Goal: Task Accomplishment & Management: Manage account settings

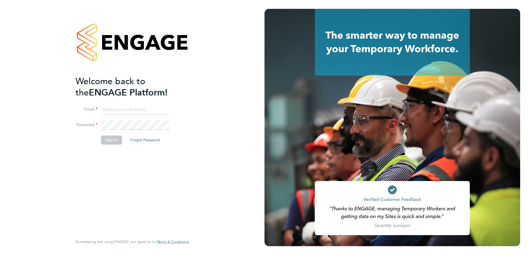
type input "kristoffer.lee@vistry.co.uk"
click at [120, 144] on button "Sign In" at bounding box center [111, 140] width 21 height 9
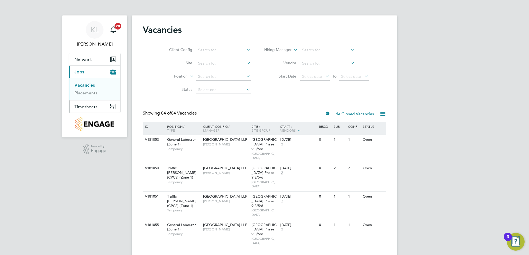
click at [92, 108] on span "Timesheets" at bounding box center [85, 106] width 23 height 5
click at [92, 99] on link "Timesheets" at bounding box center [85, 97] width 23 height 5
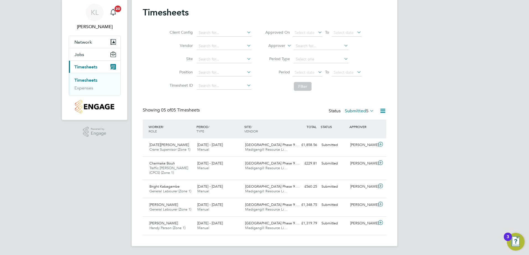
click at [166, 138] on div "WORKER / ROLE WORKER / PERIOD PERIOD / TYPE SITE / VENDOR TOTAL TOTAL / STATUS …" at bounding box center [264, 129] width 243 height 19
click at [166, 143] on div "Noel Egberamen Crane Supervisor (Zone 1) 15 - 21 Sep 2025" at bounding box center [171, 148] width 48 height 14
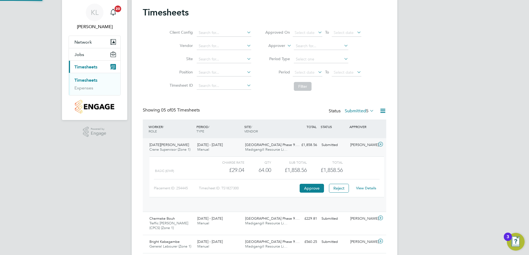
scroll to position [9, 54]
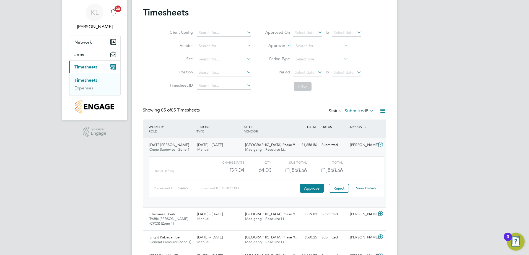
click at [363, 189] on link "View Details" at bounding box center [366, 188] width 20 height 5
click at [173, 145] on span "Noel Egberamen" at bounding box center [169, 145] width 40 height 5
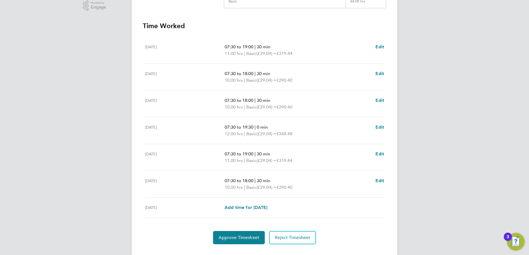
scroll to position [155, 0]
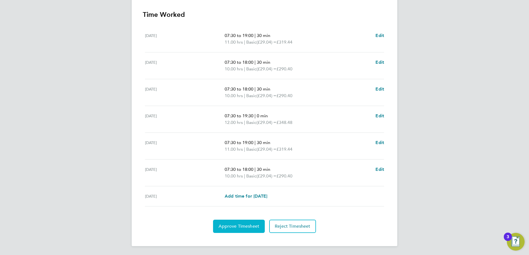
click at [232, 225] on span "Approve Timesheet" at bounding box center [238, 227] width 41 height 6
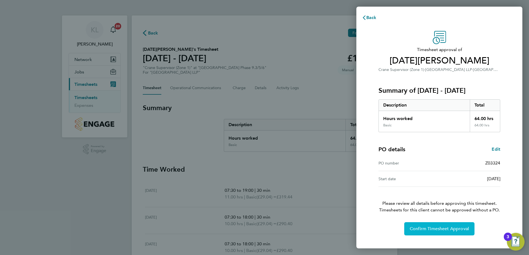
click at [411, 226] on span "Confirm Timesheet Approval" at bounding box center [439, 229] width 59 height 6
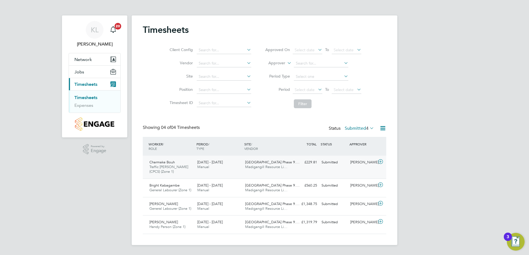
click at [183, 169] on span "Traffic [PERSON_NAME] (CPCS) (Zone 1)" at bounding box center [168, 169] width 39 height 9
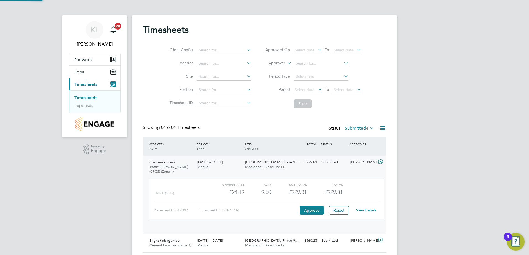
scroll to position [9, 54]
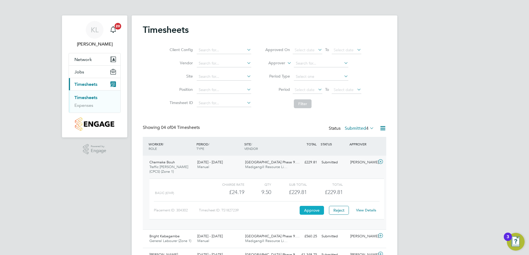
click at [312, 213] on button "Approve" at bounding box center [311, 210] width 24 height 9
click at [184, 164] on div "Charmake Bouh Traffic Marshall (CPCS) (Zone 1) 15 - 21 Sep 2025" at bounding box center [171, 167] width 48 height 19
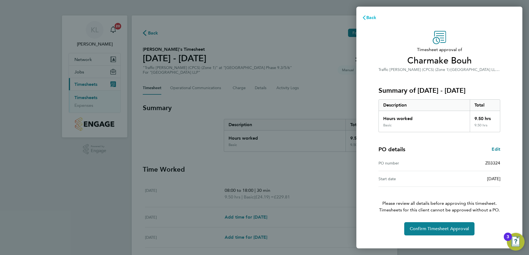
click at [368, 16] on span "Back" at bounding box center [371, 17] width 10 height 5
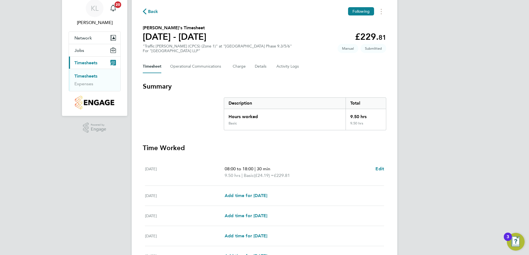
scroll to position [55, 0]
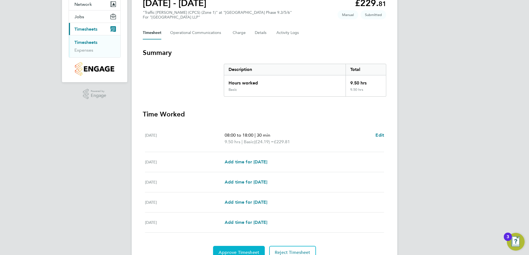
click at [236, 249] on button "Approve Timesheet" at bounding box center [239, 252] width 52 height 13
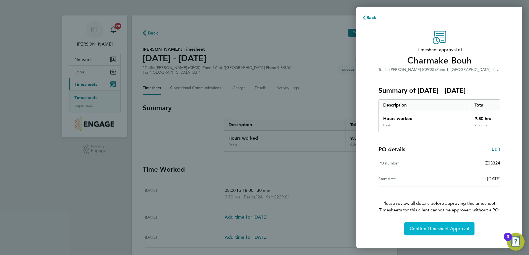
click at [412, 225] on button "Confirm Timesheet Approval" at bounding box center [439, 229] width 70 height 13
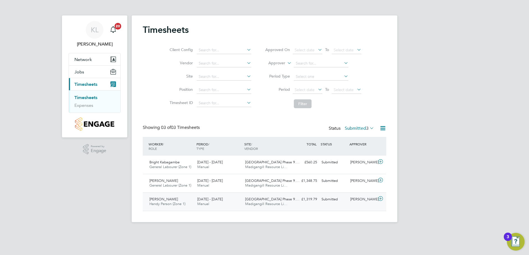
click at [206, 198] on span "[DATE] - [DATE]" at bounding box center [209, 199] width 25 height 5
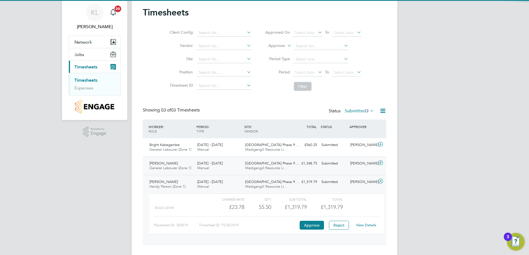
scroll to position [27, 0]
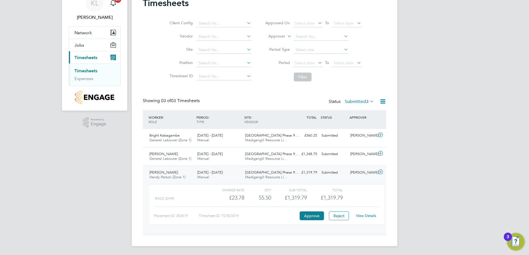
click at [377, 215] on div "View Details" at bounding box center [365, 216] width 27 height 9
click at [373, 218] on link "View Details" at bounding box center [366, 216] width 20 height 5
click at [178, 176] on span "Handy Person (Zone 1)" at bounding box center [167, 177] width 36 height 5
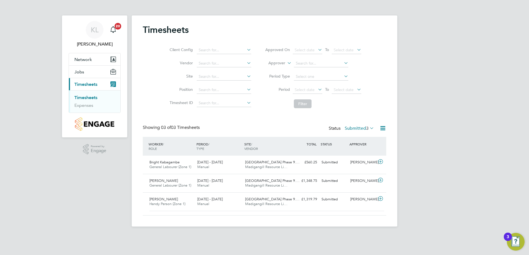
scroll to position [0, 0]
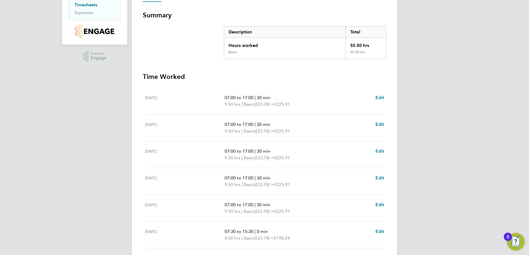
scroll to position [111, 0]
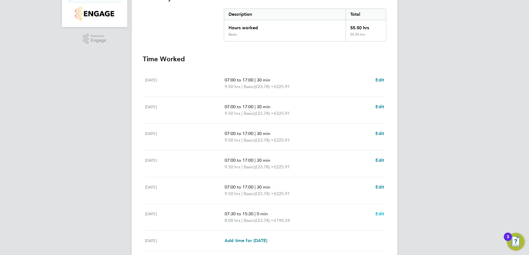
click at [383, 215] on span "Edit" at bounding box center [379, 214] width 9 height 5
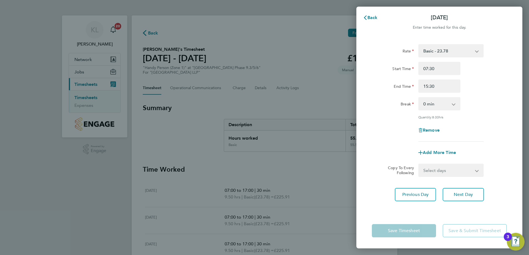
click at [426, 104] on select "0 min 15 min 30 min 45 min 60 min 75 min 90 min" at bounding box center [436, 104] width 34 height 12
select select "30"
click at [419, 98] on select "0 min 15 min 30 min 45 min 60 min 75 min 90 min" at bounding box center [436, 104] width 34 height 12
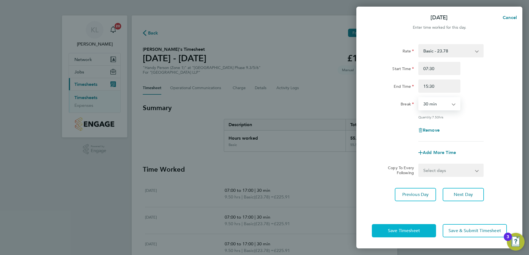
click at [396, 230] on span "Save Timesheet" at bounding box center [404, 231] width 32 height 6
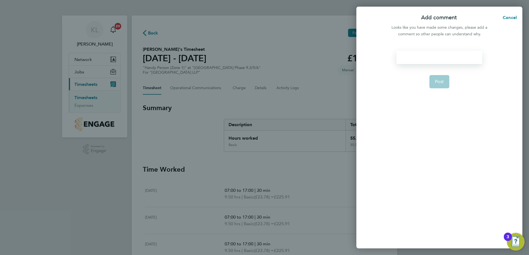
click at [415, 59] on div at bounding box center [438, 57] width 85 height 13
click at [441, 80] on span "Post" at bounding box center [439, 82] width 9 height 6
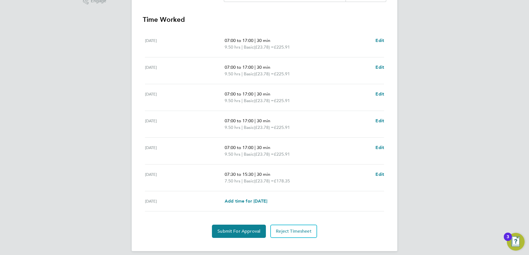
scroll to position [155, 0]
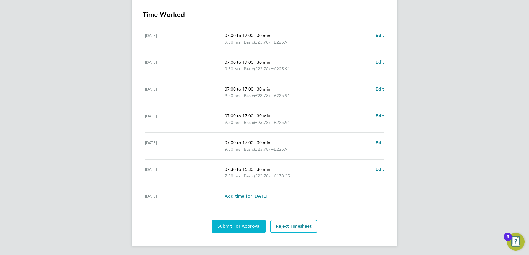
click at [238, 223] on button "Submit For Approval" at bounding box center [239, 226] width 54 height 13
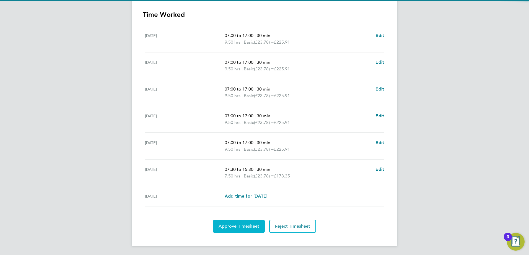
click at [240, 224] on span "Approve Timesheet" at bounding box center [238, 227] width 41 height 6
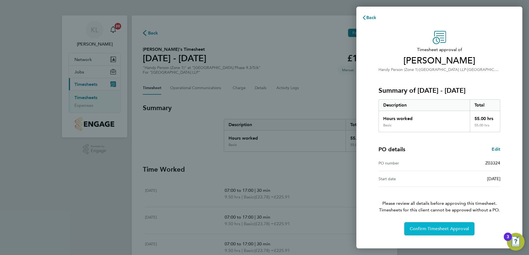
click at [409, 223] on button "Confirm Timesheet Approval" at bounding box center [439, 229] width 70 height 13
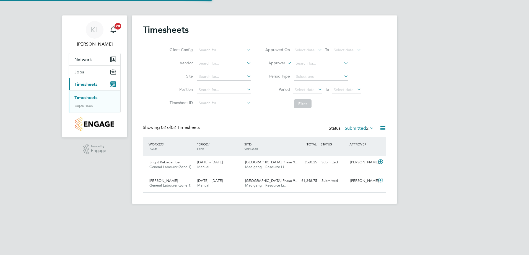
scroll to position [14, 48]
click at [170, 181] on div "[PERSON_NAME] General Labourer (Zone 1) [DATE] - [DATE]" at bounding box center [171, 184] width 48 height 14
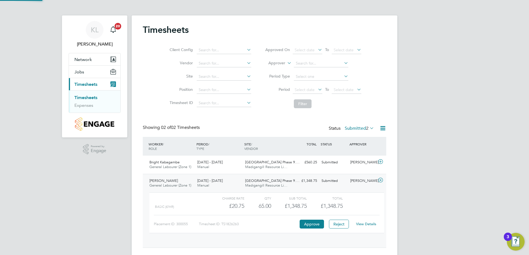
scroll to position [9, 54]
click at [365, 226] on link "View Details" at bounding box center [366, 224] width 20 height 5
click at [197, 189] on div "15 - 21 Sep 2025 Manual" at bounding box center [219, 184] width 48 height 14
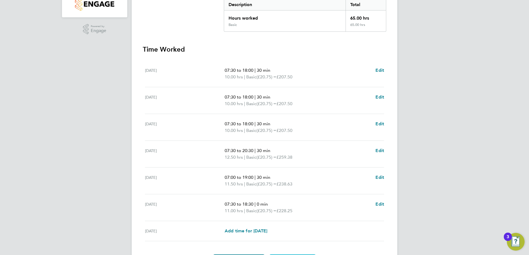
scroll to position [111, 0]
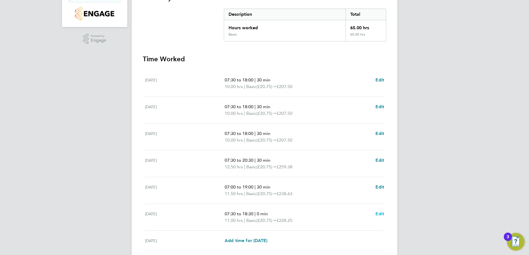
click at [379, 214] on span "Edit" at bounding box center [379, 214] width 9 height 5
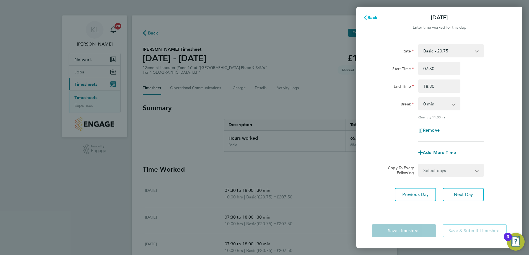
click at [369, 17] on span "Back" at bounding box center [372, 17] width 10 height 5
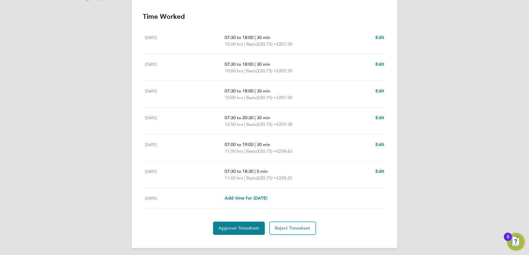
scroll to position [155, 0]
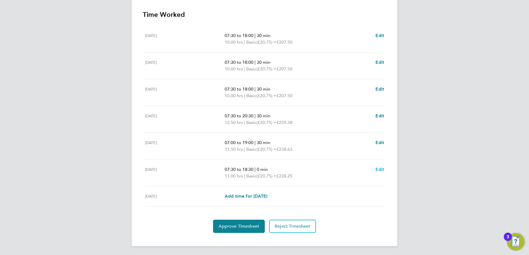
click at [378, 169] on span "Edit" at bounding box center [379, 169] width 9 height 5
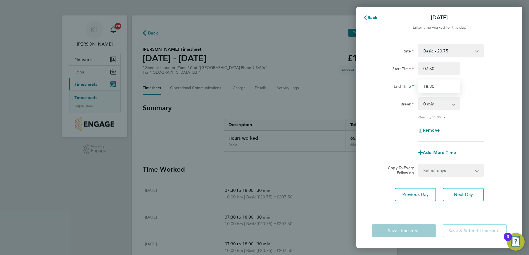
click at [435, 85] on input "18:30" at bounding box center [439, 86] width 42 height 13
click at [427, 85] on input "18:30" at bounding box center [439, 86] width 42 height 13
type input "17:30"
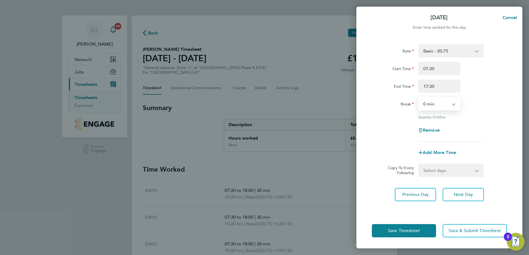
click at [437, 101] on select "0 min 15 min 30 min 45 min 60 min 75 min 90 min" at bounding box center [436, 104] width 34 height 12
select select "30"
click at [419, 98] on select "0 min 15 min 30 min 45 min 60 min 75 min 90 min" at bounding box center [436, 104] width 34 height 12
click at [432, 87] on input "17:30" at bounding box center [439, 86] width 42 height 13
click at [412, 198] on button "Previous Day" at bounding box center [415, 194] width 41 height 13
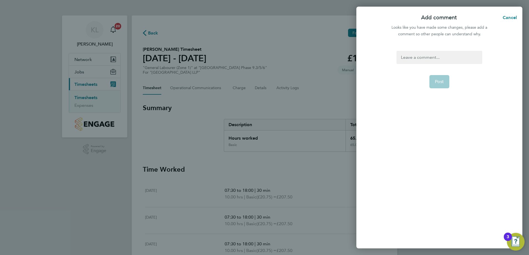
click at [404, 57] on div at bounding box center [438, 57] width 85 height 13
drag, startPoint x: 467, startPoint y: 58, endPoint x: 470, endPoint y: 57, distance: 3.8
click at [468, 58] on div "hours worked owed for Saturday" at bounding box center [438, 57] width 85 height 13
click at [468, 57] on div "hours worked owed for Saturday 13th September" at bounding box center [438, 57] width 85 height 13
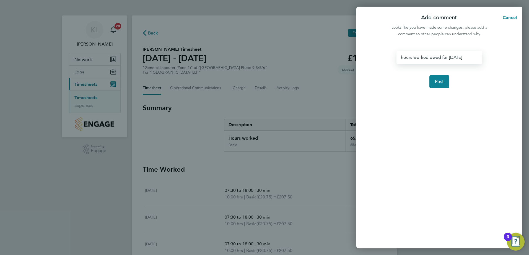
click at [470, 58] on div "hours worked owed for Saturday 13th September" at bounding box center [438, 57] width 85 height 13
click at [472, 58] on div "hours worked owed for Saturday 13th September" at bounding box center [438, 57] width 85 height 13
click at [438, 88] on button "Post" at bounding box center [439, 81] width 20 height 13
select select "30"
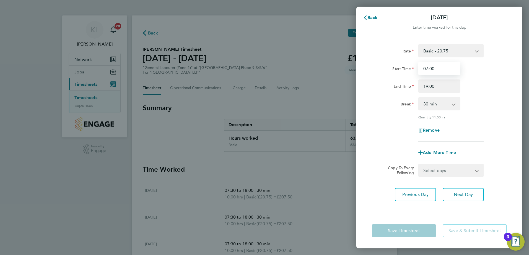
click at [432, 70] on input "07:00" at bounding box center [439, 68] width 42 height 13
type input "07:30"
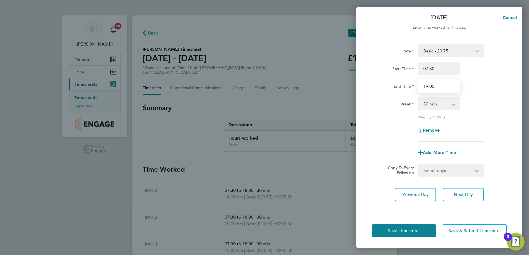
drag, startPoint x: 428, startPoint y: 88, endPoint x: 417, endPoint y: 45, distance: 45.0
click at [428, 88] on input "19:00" at bounding box center [439, 86] width 42 height 13
type input "18:00"
click at [425, 189] on button "Previous Day" at bounding box center [415, 194] width 41 height 13
select select "30"
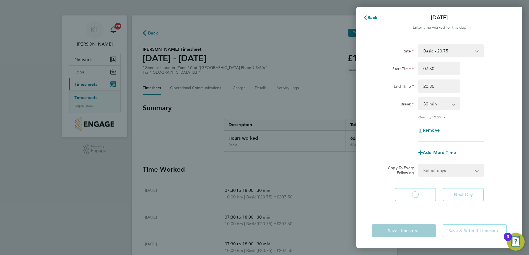
select select "30"
click at [427, 86] on input "20:30" at bounding box center [439, 86] width 42 height 13
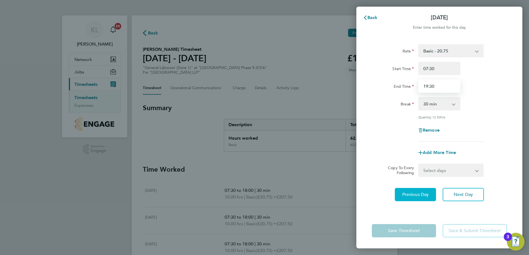
type input "19:30"
click at [405, 200] on button "Previous Day" at bounding box center [415, 194] width 41 height 13
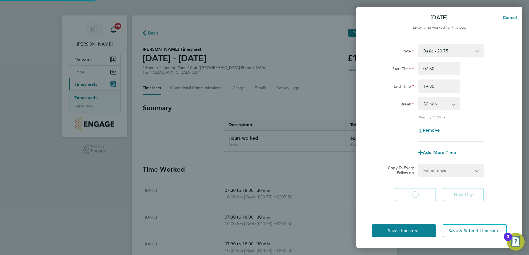
select select "30"
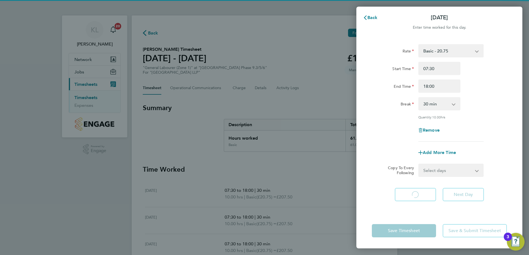
select select "30"
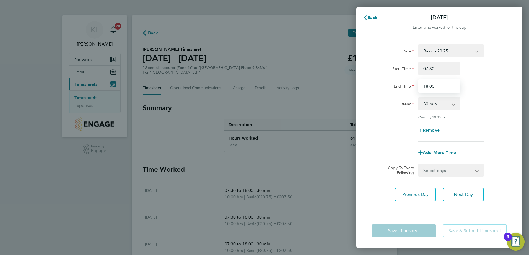
click at [426, 87] on input "18:00" at bounding box center [439, 86] width 42 height 13
type input "17:30"
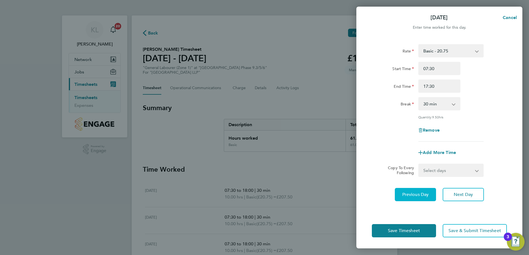
click at [411, 194] on span "Previous Day" at bounding box center [415, 195] width 27 height 6
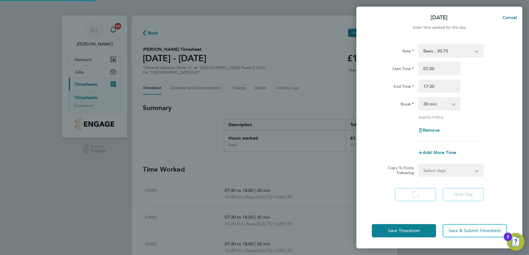
select select "30"
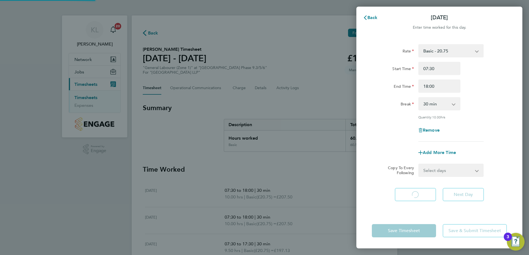
select select "30"
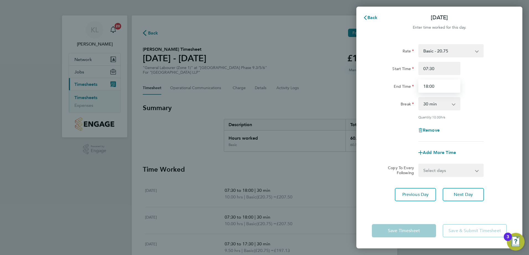
click at [427, 88] on input "18:00" at bounding box center [439, 86] width 42 height 13
type input "17:30"
click at [419, 196] on span "Previous Day" at bounding box center [415, 195] width 27 height 6
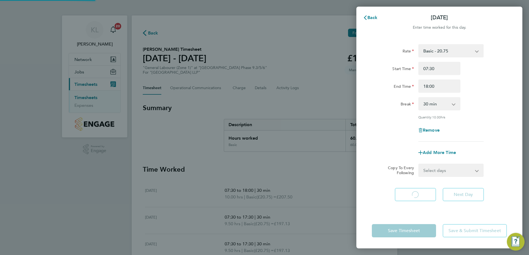
select select "30"
click at [426, 85] on input "18:00" at bounding box center [439, 86] width 42 height 13
type input "17:30"
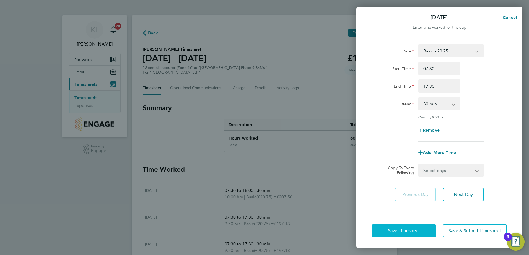
click at [380, 226] on button "Save Timesheet" at bounding box center [404, 231] width 64 height 13
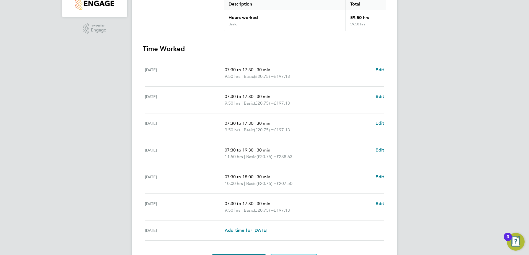
scroll to position [138, 0]
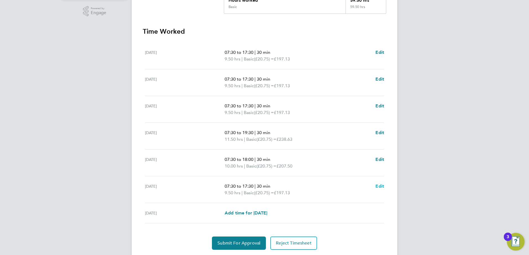
click at [378, 187] on span "Edit" at bounding box center [379, 186] width 9 height 5
select select "30"
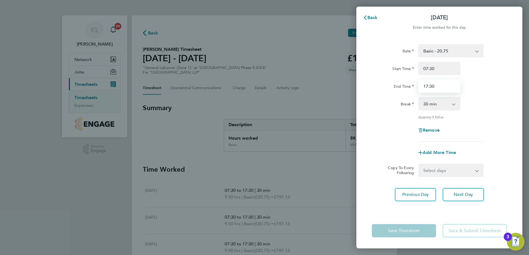
click at [426, 84] on input "17:30" at bounding box center [439, 86] width 42 height 13
type input "18:00"
click at [421, 194] on span "Previous Day" at bounding box center [415, 195] width 27 height 6
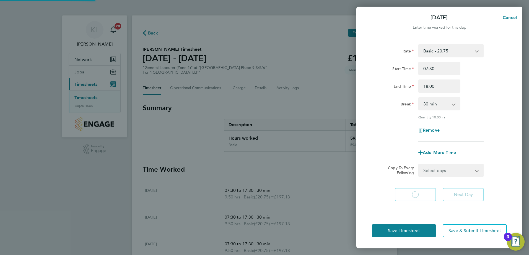
select select "30"
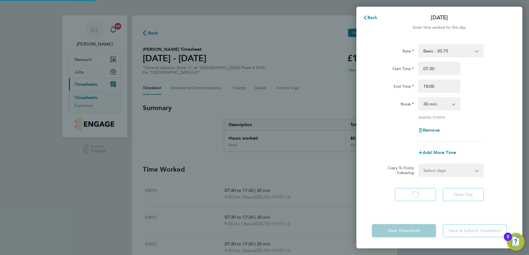
select select "30"
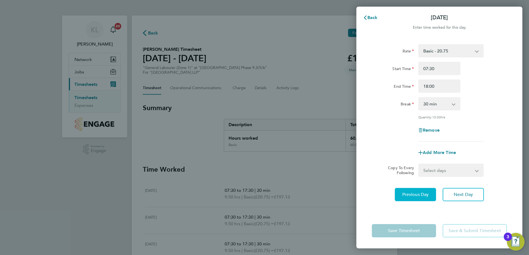
click at [421, 194] on span "Previous Day" at bounding box center [415, 195] width 27 height 6
select select "30"
click at [415, 191] on button "Previous Day" at bounding box center [415, 194] width 41 height 13
select select "30"
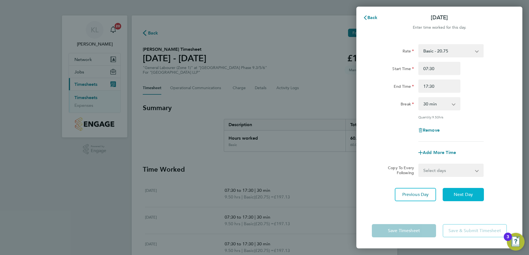
click at [463, 190] on button "Next Day" at bounding box center [462, 194] width 41 height 13
select select "30"
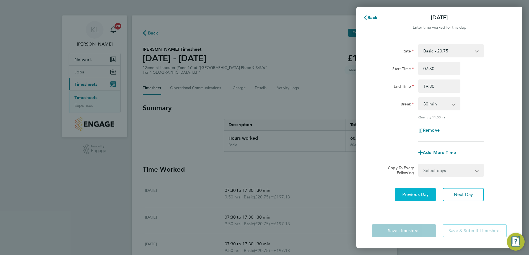
click at [419, 194] on span "Previous Day" at bounding box center [415, 195] width 27 height 6
select select "30"
click at [433, 87] on input "17:30" at bounding box center [439, 86] width 42 height 13
type input "18:00"
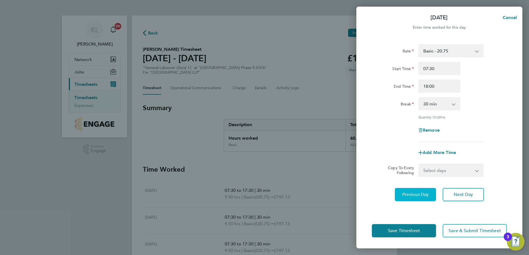
click at [411, 194] on span "Previous Day" at bounding box center [415, 195] width 27 height 6
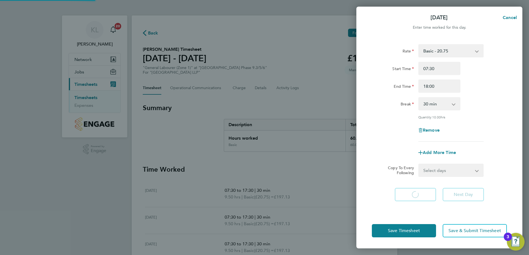
select select "30"
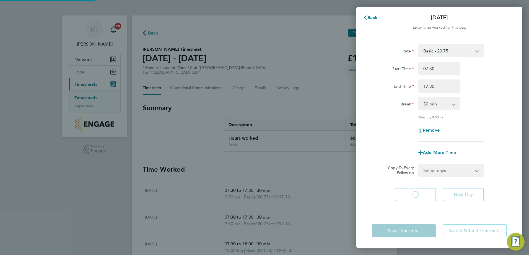
select select "30"
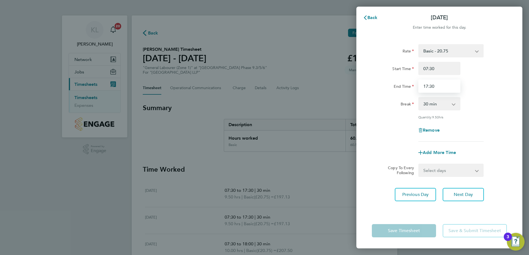
click at [431, 86] on input "17:30" at bounding box center [439, 86] width 42 height 13
type input "18:00"
click at [416, 199] on button "Previous Day" at bounding box center [415, 194] width 41 height 13
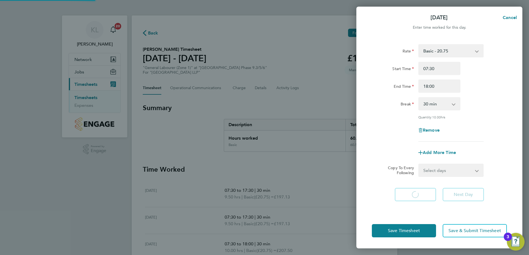
select select "30"
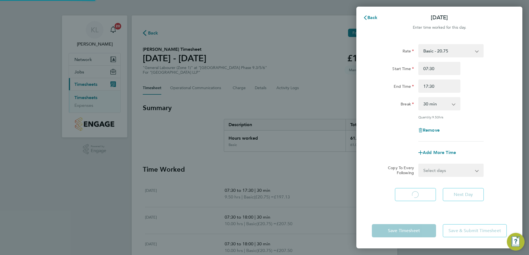
select select "30"
click at [431, 85] on input "17:30" at bounding box center [439, 86] width 42 height 13
type input "18:00"
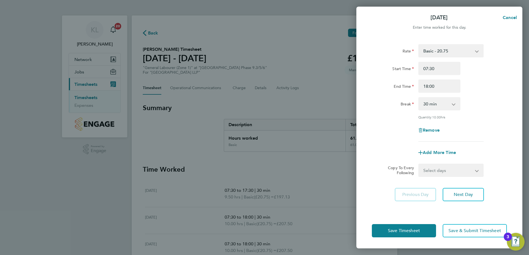
click at [402, 227] on app-form-button "Save Timesheet" at bounding box center [405, 231] width 67 height 13
click at [404, 235] on button "Save Timesheet" at bounding box center [404, 231] width 64 height 13
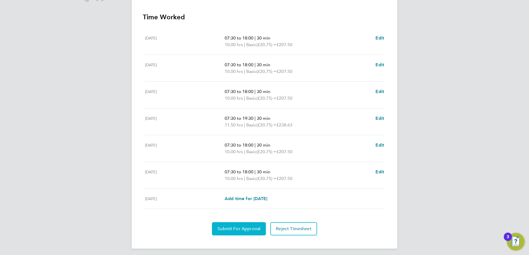
scroll to position [155, 0]
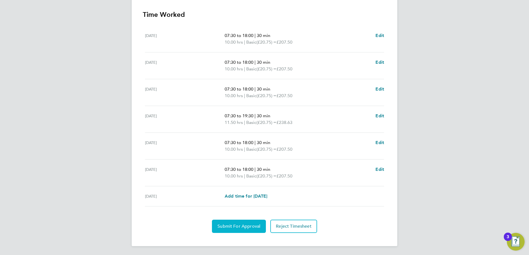
click at [238, 226] on span "Submit For Approval" at bounding box center [238, 227] width 43 height 6
click at [229, 227] on span "Approve Timesheet" at bounding box center [238, 227] width 41 height 6
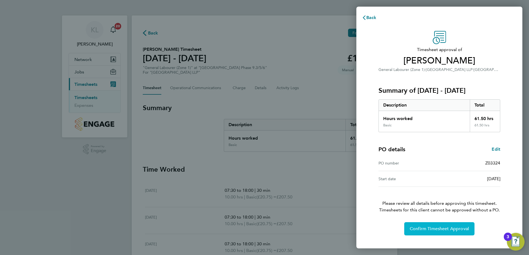
click at [437, 232] on button "Confirm Timesheet Approval" at bounding box center [439, 229] width 70 height 13
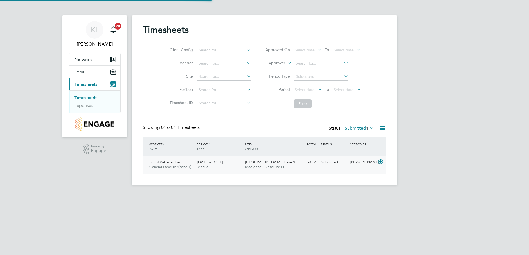
scroll to position [14, 48]
click at [190, 167] on span "General Labourer (Zone 1)" at bounding box center [170, 167] width 42 height 5
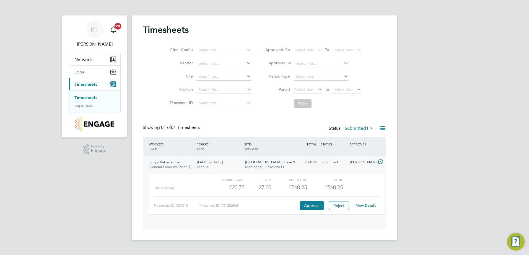
scroll to position [9, 54]
click at [366, 207] on link "View Details" at bounding box center [366, 206] width 20 height 5
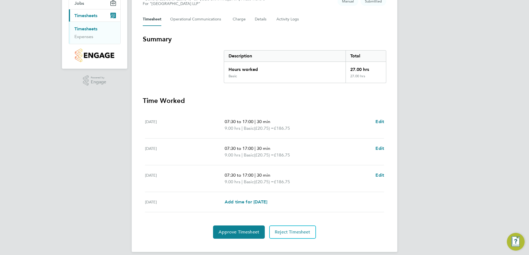
scroll to position [75, 0]
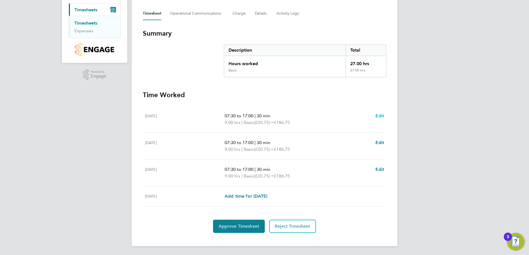
click at [374, 113] on div "07:30 to 17:00 | 30 min 9.00 hrs | Basic (£20.75) = £186.75 Edit" at bounding box center [304, 119] width 159 height 13
click at [377, 114] on span "Edit" at bounding box center [379, 115] width 9 height 5
select select "30"
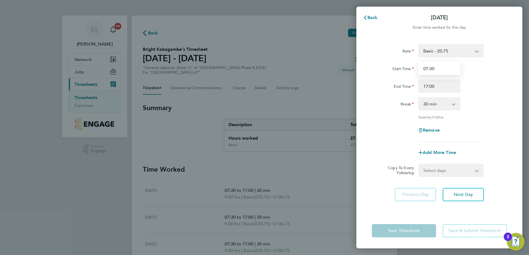
click at [429, 69] on input "07:30" at bounding box center [439, 68] width 42 height 13
click at [427, 68] on input "07:30" at bounding box center [439, 68] width 42 height 13
type input "08:00"
click at [428, 83] on input "17:00" at bounding box center [439, 86] width 42 height 13
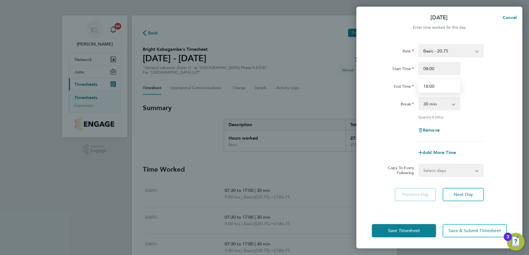
type input "18:00"
click at [462, 201] on div "Rate Basic - 20.75 Start Time 08:00 End Time 18:00 Break 0 min 15 min 30 min 45…" at bounding box center [439, 126] width 166 height 176
click at [460, 198] on button "Next Day" at bounding box center [462, 194] width 41 height 13
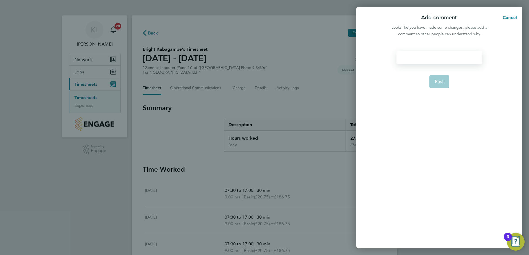
click at [412, 60] on div at bounding box center [438, 57] width 85 height 13
click at [441, 86] on button "Post" at bounding box center [439, 81] width 20 height 13
select select "30"
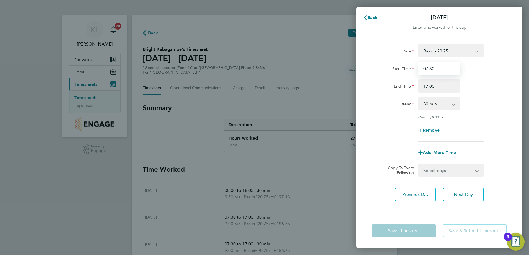
drag, startPoint x: 428, startPoint y: 68, endPoint x: 426, endPoint y: 62, distance: 6.0
click at [427, 68] on input "07:30" at bounding box center [439, 68] width 42 height 13
type input "08:00"
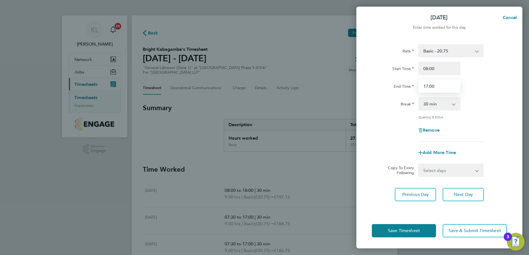
click at [428, 84] on input "17:00" at bounding box center [439, 86] width 42 height 13
type input "18:00"
click at [451, 194] on button "Next Day" at bounding box center [462, 194] width 41 height 13
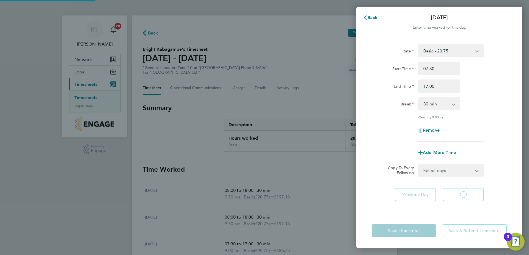
select select "30"
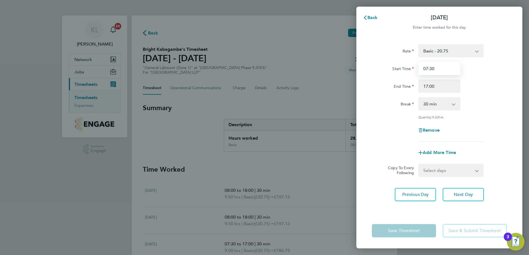
click at [432, 68] on input "07:30" at bounding box center [439, 68] width 42 height 13
type input "08:00"
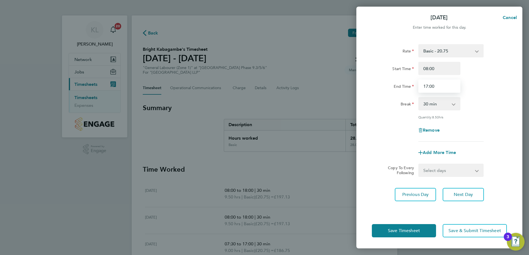
click at [427, 88] on input "17:00" at bounding box center [439, 86] width 42 height 13
type input "15:00"
click at [440, 106] on select "0 min 15 min 30 min 45 min 60 min 75 min 90 min" at bounding box center [436, 104] width 34 height 12
select select "0"
click at [419, 98] on select "0 min 15 min 30 min 45 min 60 min 75 min 90 min" at bounding box center [436, 104] width 34 height 12
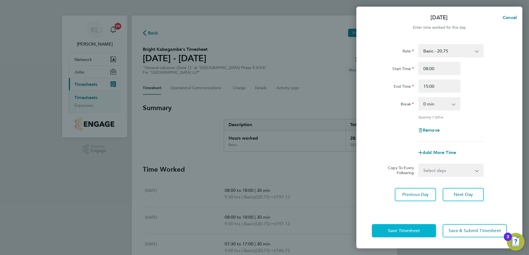
click at [414, 236] on button "Save Timesheet" at bounding box center [404, 231] width 64 height 13
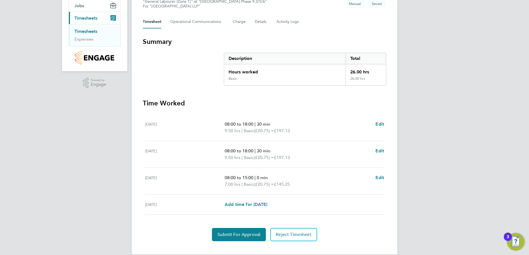
scroll to position [75, 0]
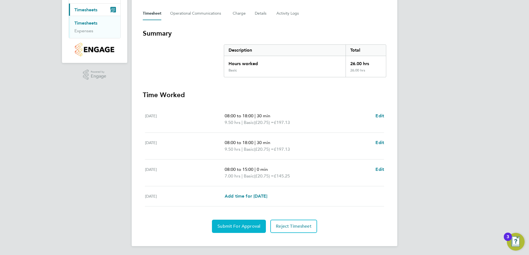
drag, startPoint x: 236, startPoint y: 221, endPoint x: 235, endPoint y: 226, distance: 4.4
click at [236, 221] on button "Submit For Approval" at bounding box center [239, 226] width 54 height 13
click at [234, 234] on div "Back Following Bright Kabagambe's Timesheet [DATE] - [DATE] £539. 50 "General L…" at bounding box center [264, 94] width 265 height 306
click at [218, 227] on button "Approve Timesheet" at bounding box center [239, 226] width 52 height 13
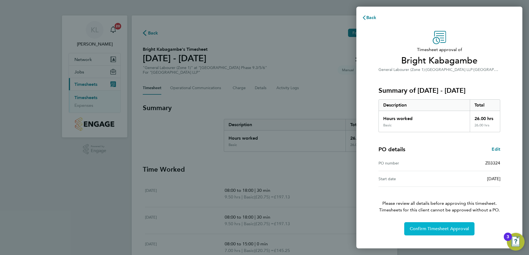
click at [449, 229] on span "Confirm Timesheet Approval" at bounding box center [439, 229] width 59 height 6
